Goal: Answer question/provide support

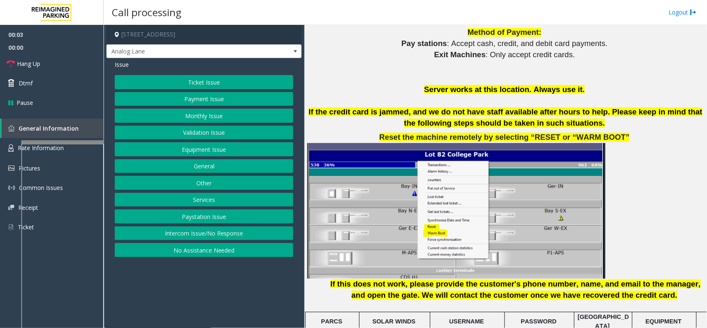
scroll to position [984, 0]
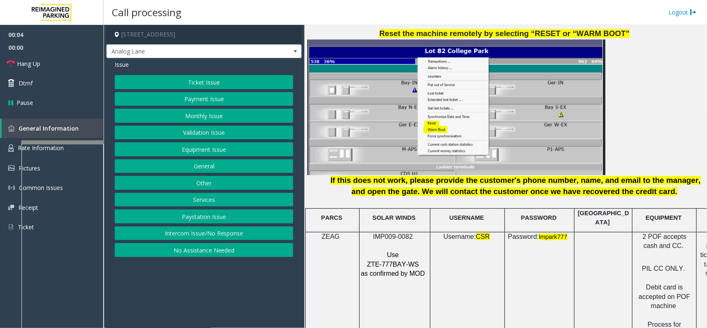
click at [391, 233] on span "IMP009-0082" at bounding box center [393, 236] width 40 height 7
copy p "IMP009-0082"
click at [230, 237] on button "Intercom Issue/No Response" at bounding box center [204, 233] width 179 height 14
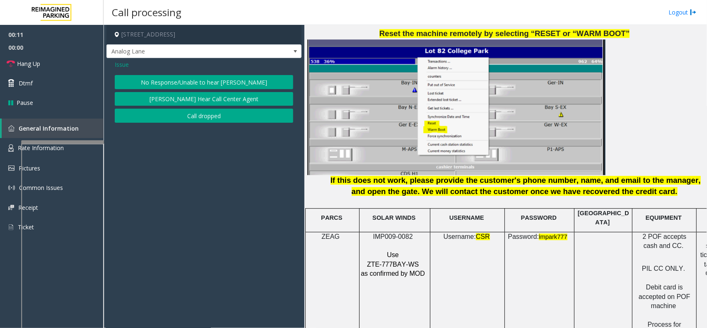
click at [201, 73] on div "Issue No Response/Unable to hear [PERSON_NAME] Cannot Hear Call Center Agent Ca…" at bounding box center [203, 92] width 195 height 69
click at [196, 81] on button "No Response/Unable to hear [PERSON_NAME]" at bounding box center [204, 82] width 179 height 14
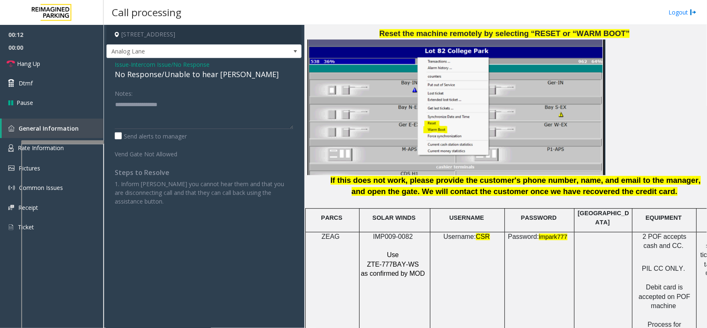
click at [195, 76] on div "No Response/Unable to hear [PERSON_NAME]" at bounding box center [204, 74] width 179 height 11
type textarea "**********"
click at [78, 69] on link "Hang Up" at bounding box center [52, 63] width 104 height 19
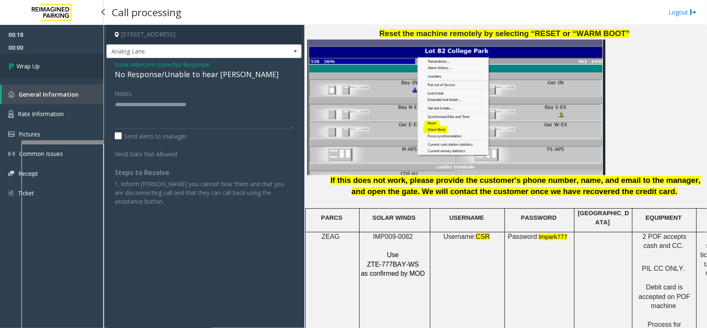
click at [56, 67] on link "Wrap Up" at bounding box center [52, 66] width 104 height 24
